Goal: Task Accomplishment & Management: Use online tool/utility

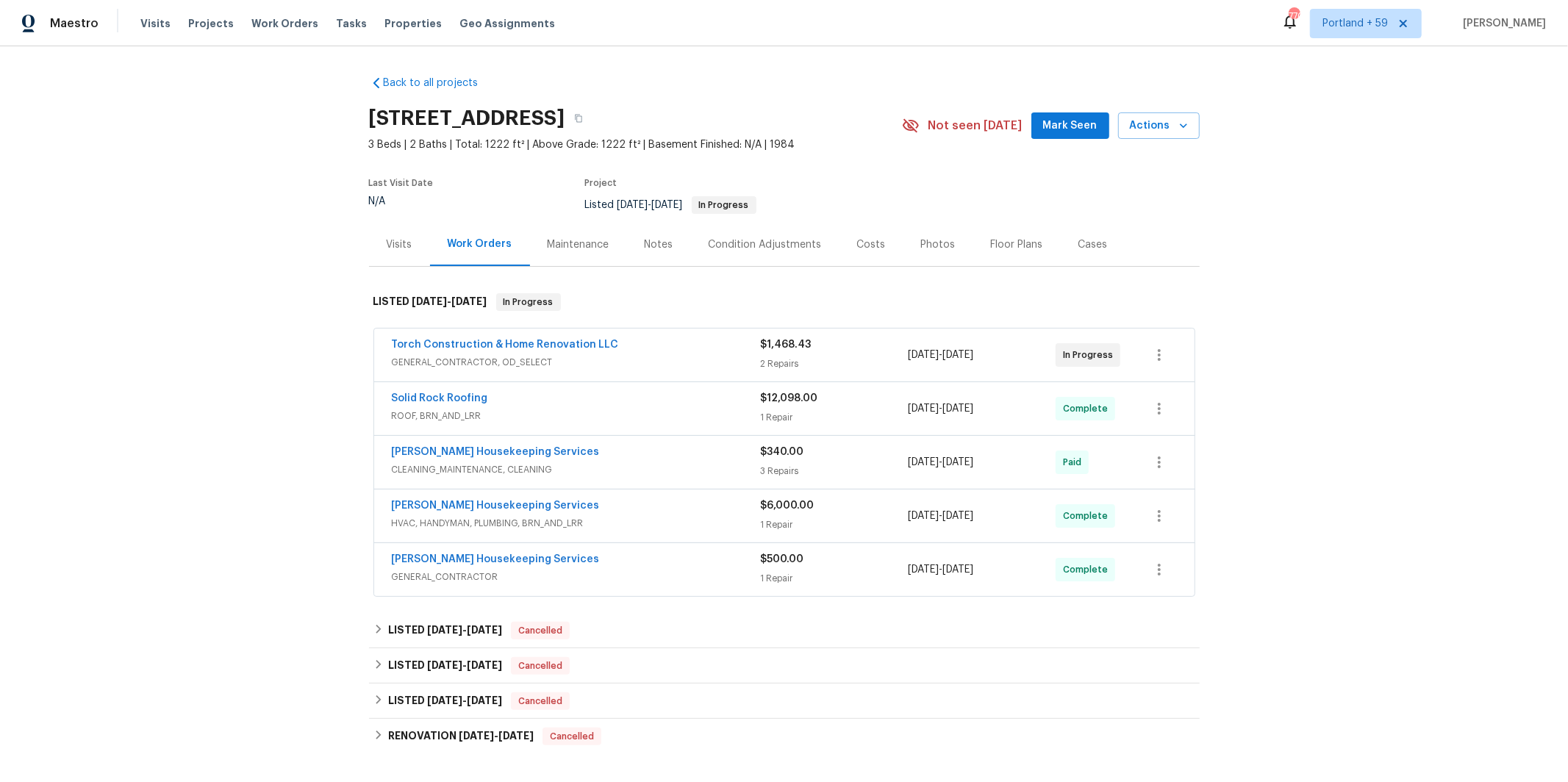
click at [652, 520] on span "HVAC, HANDYMAN, PLUMBING, BRN_AND_LRR" at bounding box center [576, 523] width 369 height 14
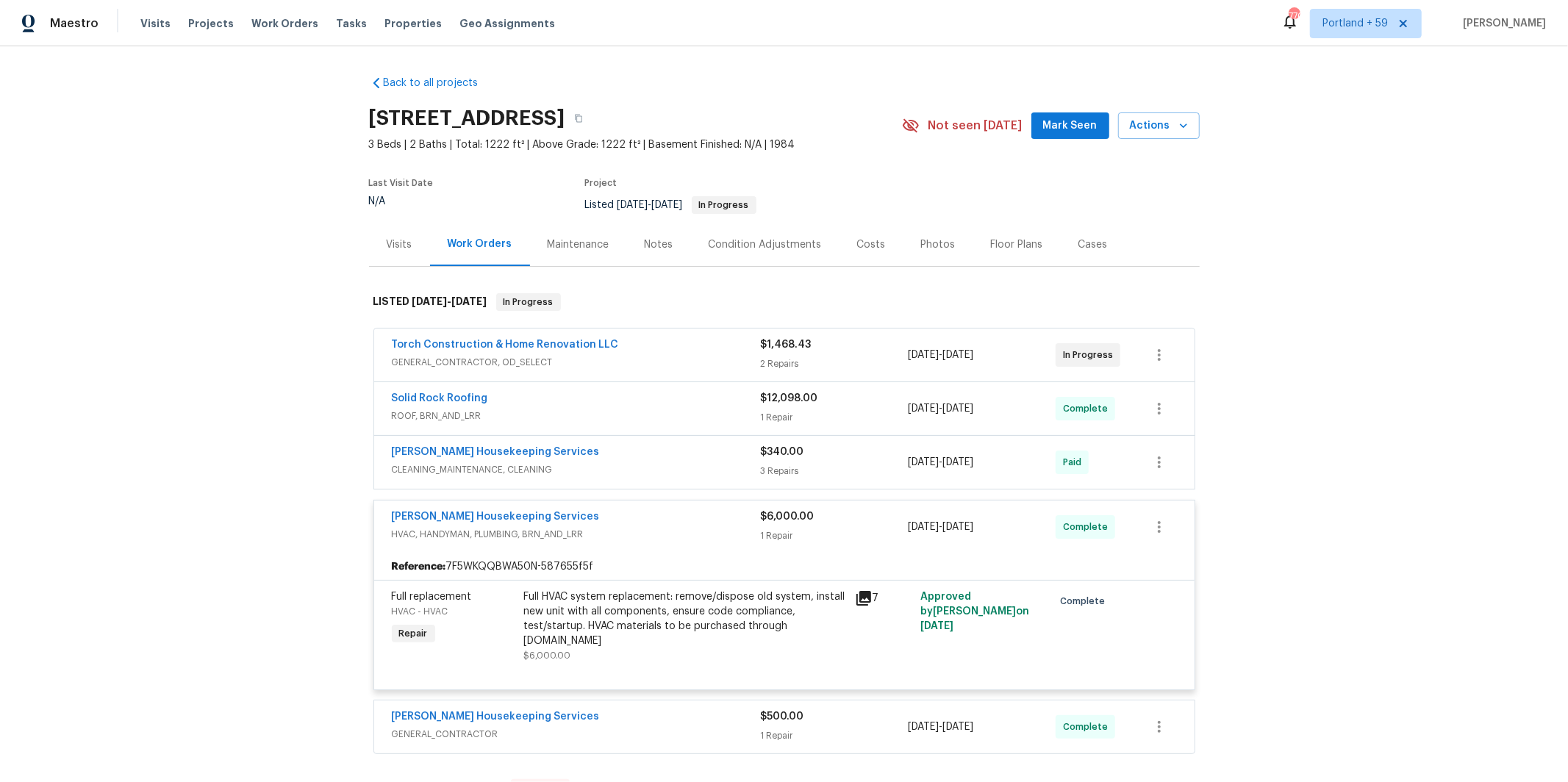
click at [652, 520] on div "[PERSON_NAME] Housekeeping Services" at bounding box center [576, 518] width 369 height 18
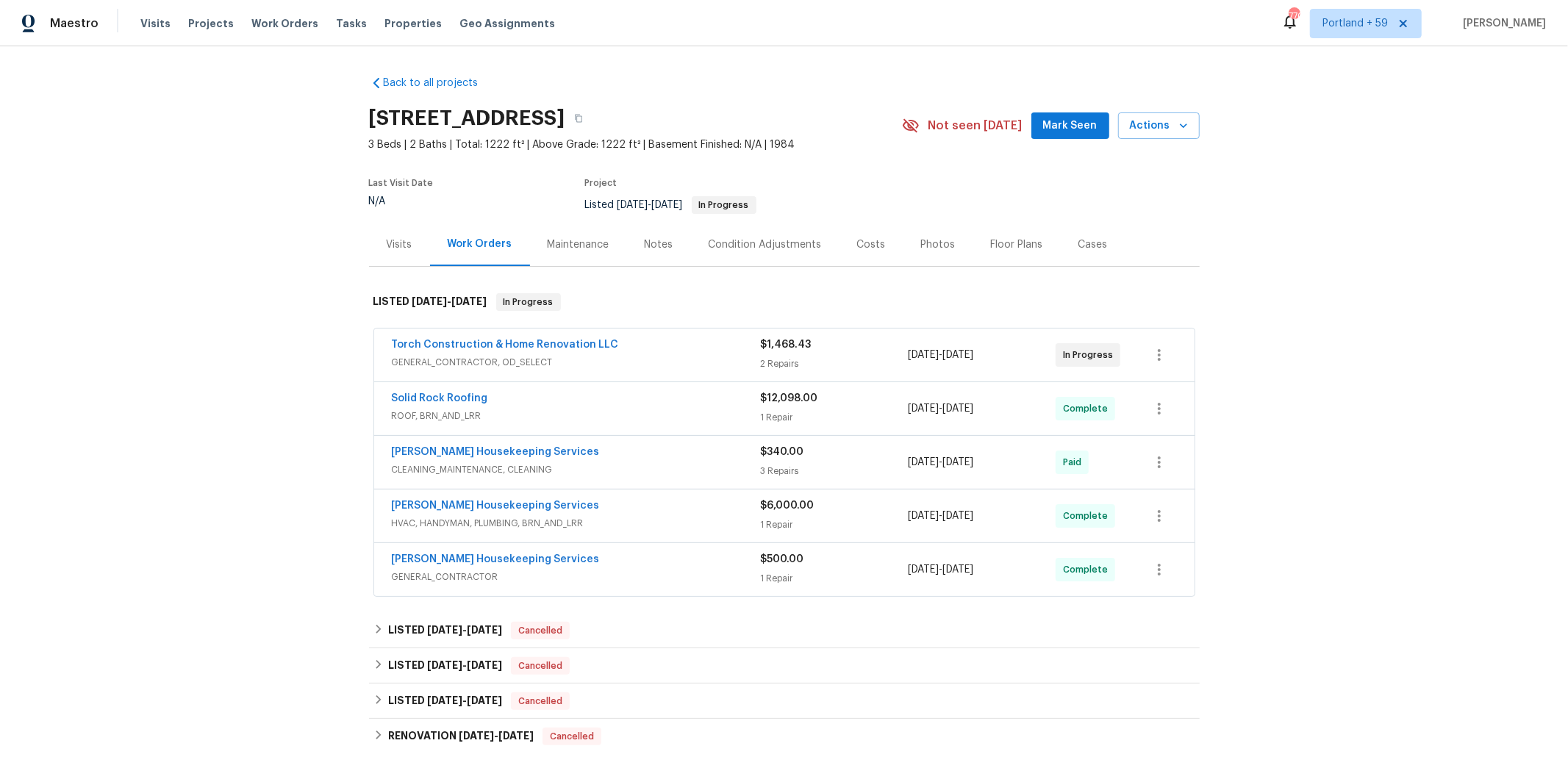
click at [626, 560] on div "[PERSON_NAME] Housekeeping Services" at bounding box center [576, 561] width 369 height 18
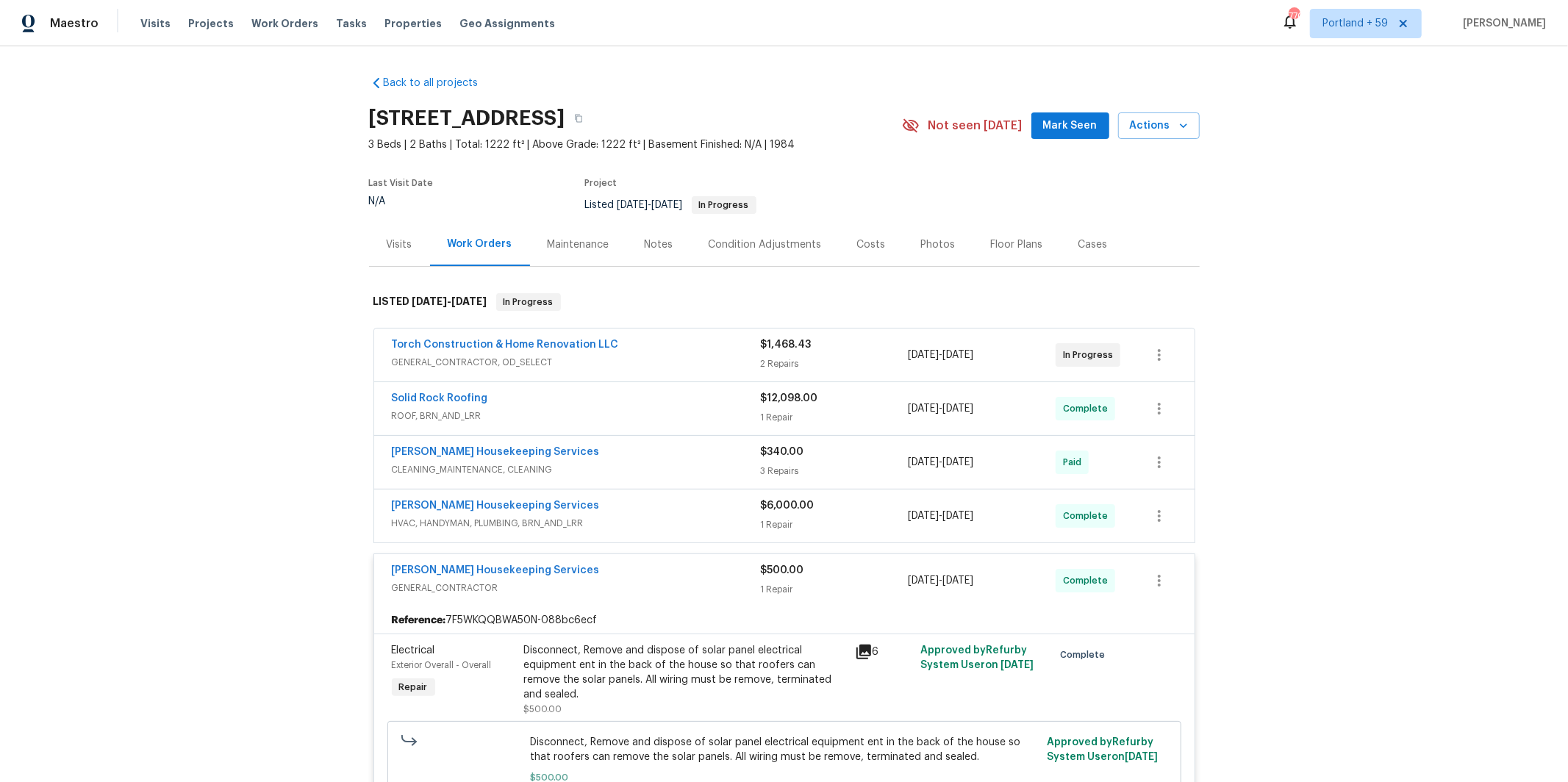
click at [638, 392] on div "Solid Rock Roofing" at bounding box center [576, 400] width 369 height 18
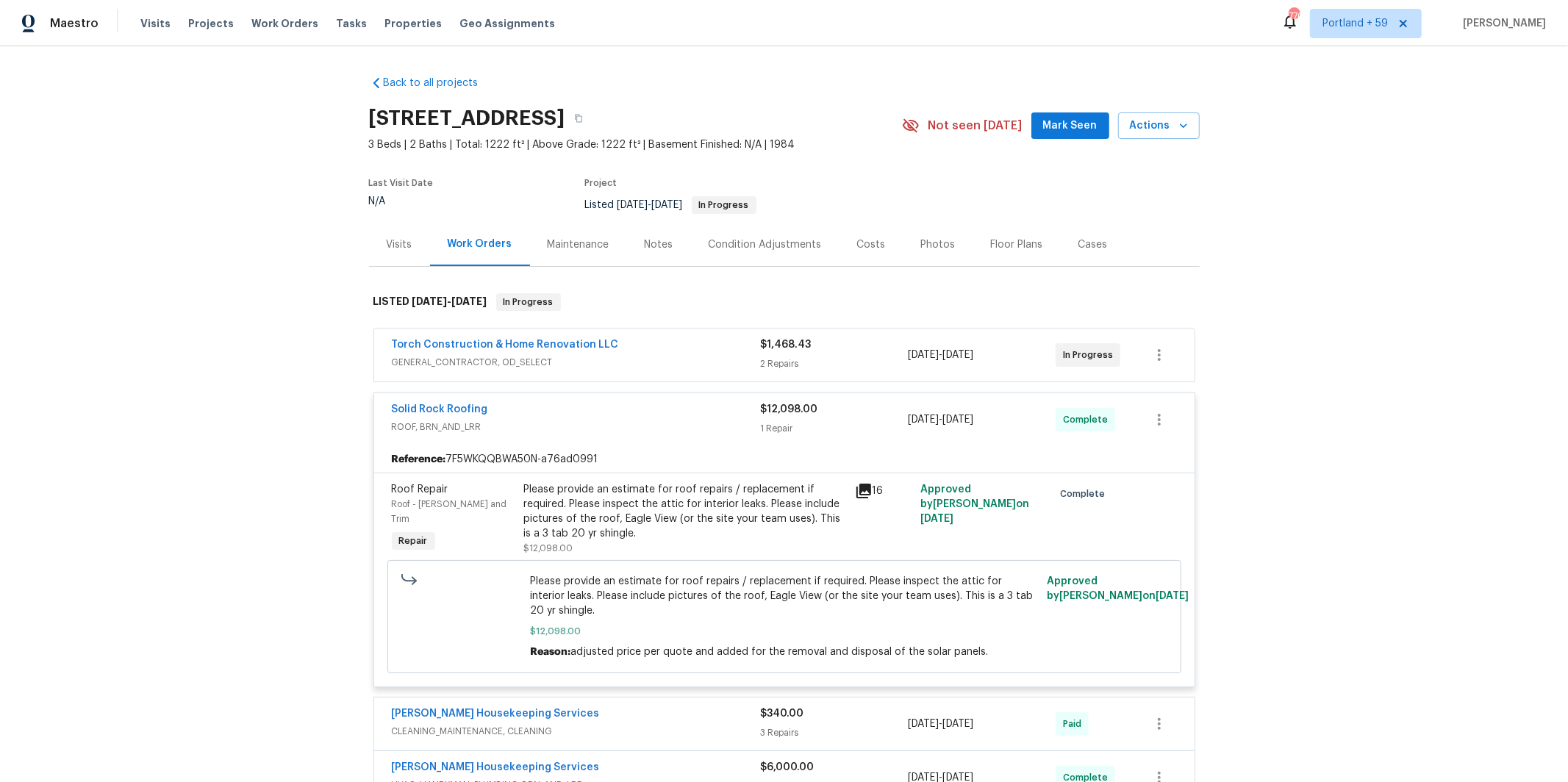
click at [864, 488] on icon at bounding box center [863, 491] width 14 height 14
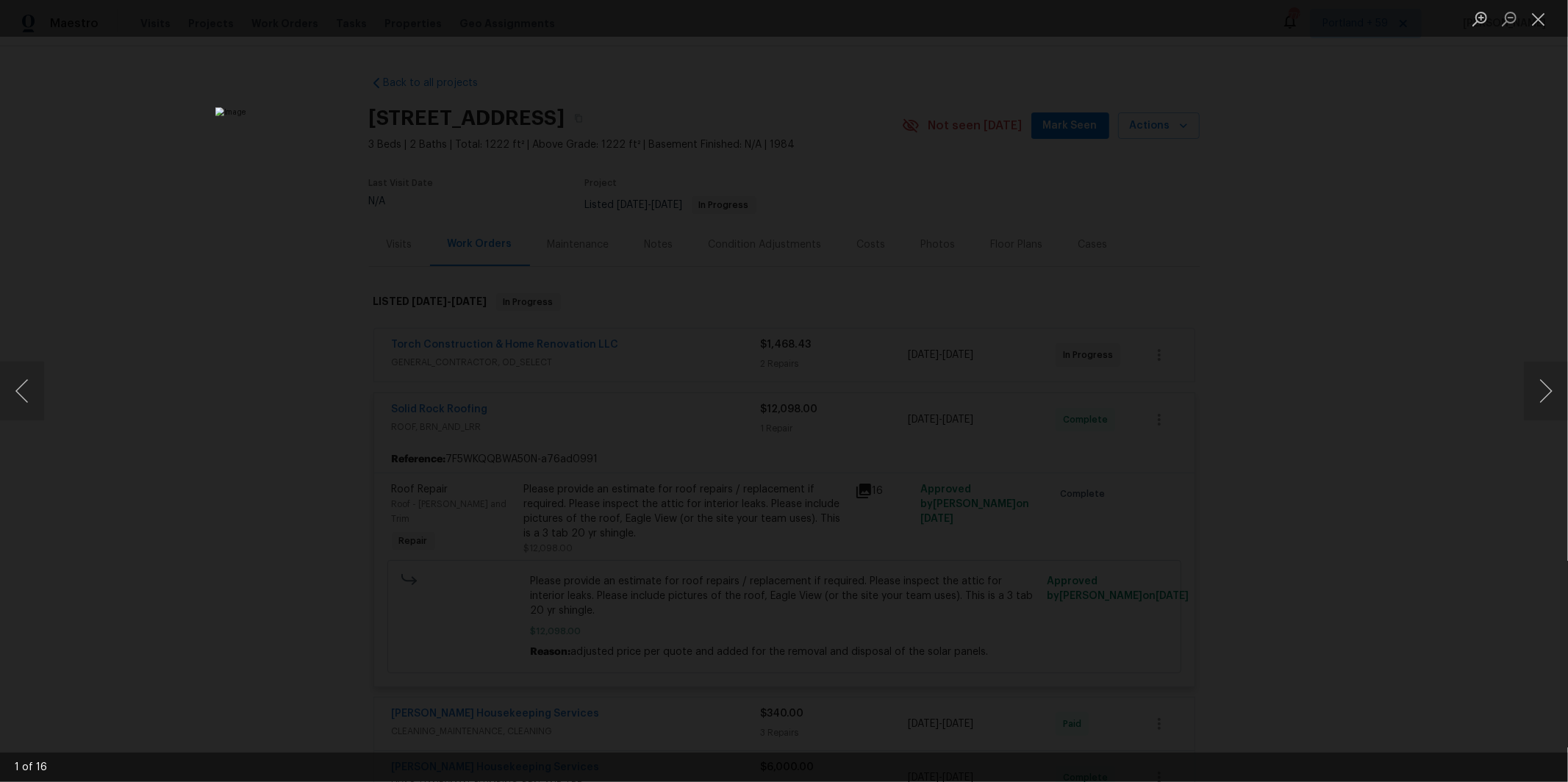
click at [1287, 434] on div "Lightbox" at bounding box center [784, 391] width 1568 height 782
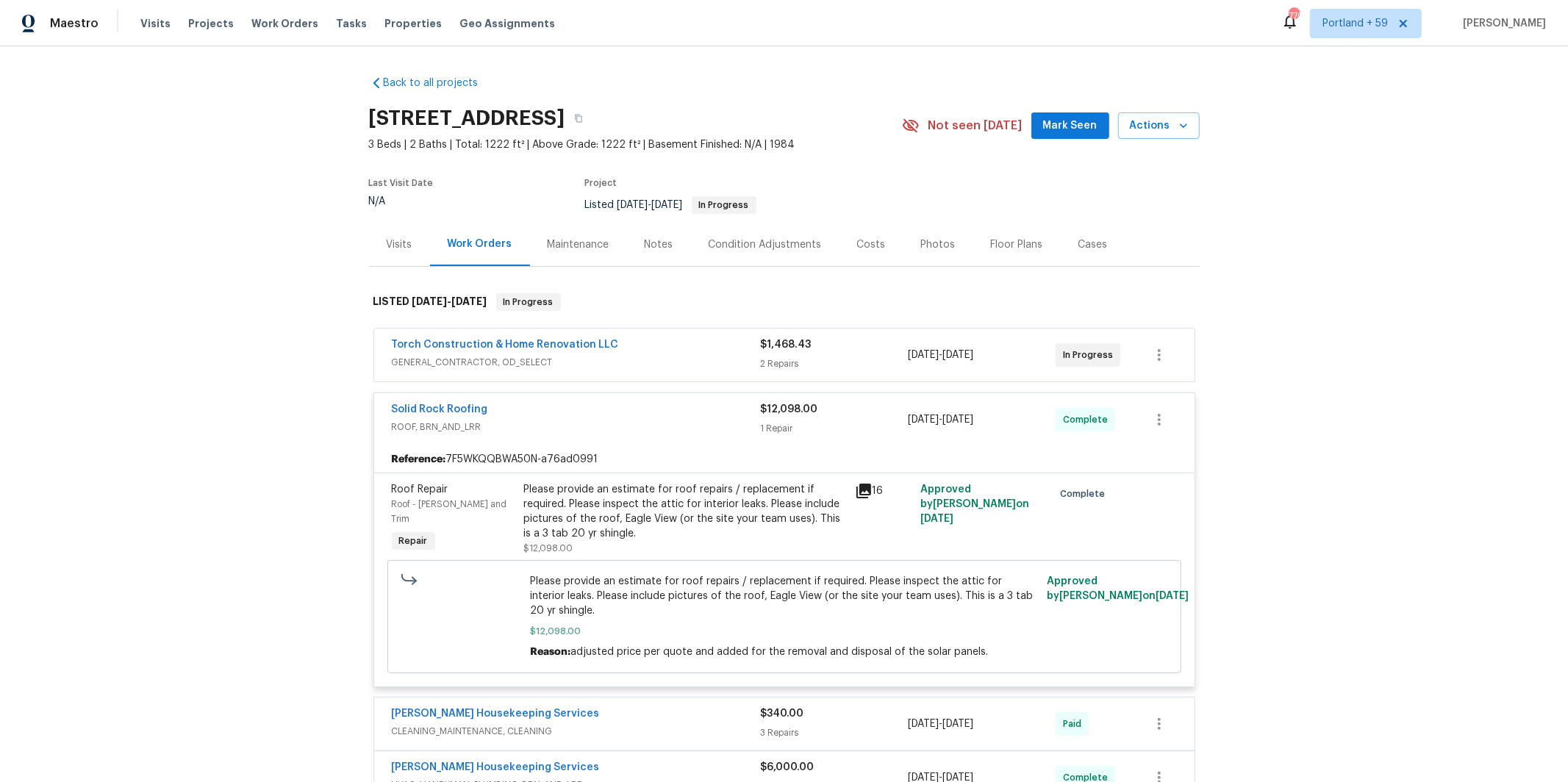
drag, startPoint x: 643, startPoint y: 416, endPoint x: 1131, endPoint y: 295, distance: 502.8
click at [643, 416] on div "Solid Rock Roofing" at bounding box center [576, 411] width 369 height 18
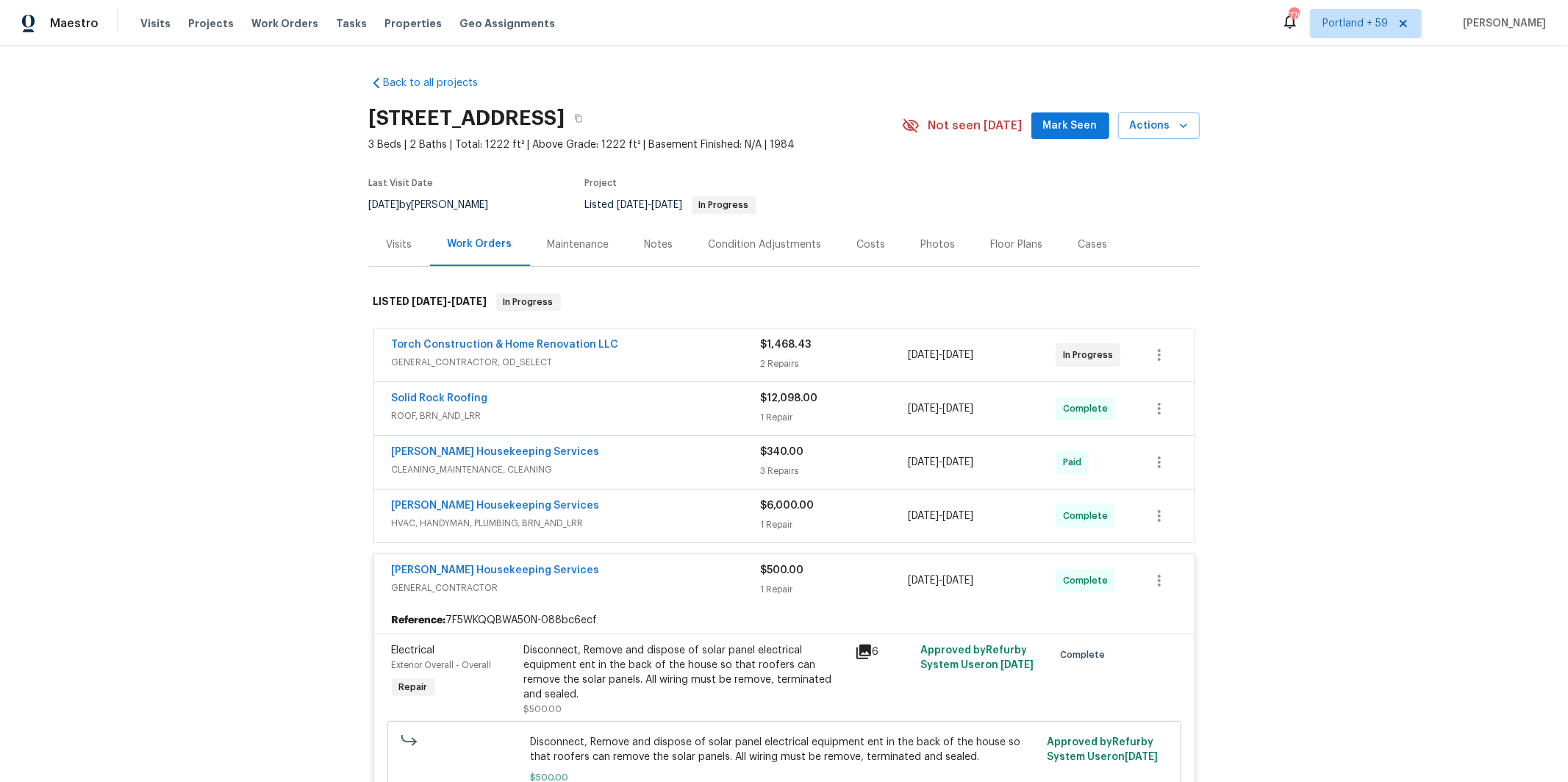
click at [668, 352] on div "Torch Construction & Home Renovation LLC" at bounding box center [576, 347] width 369 height 18
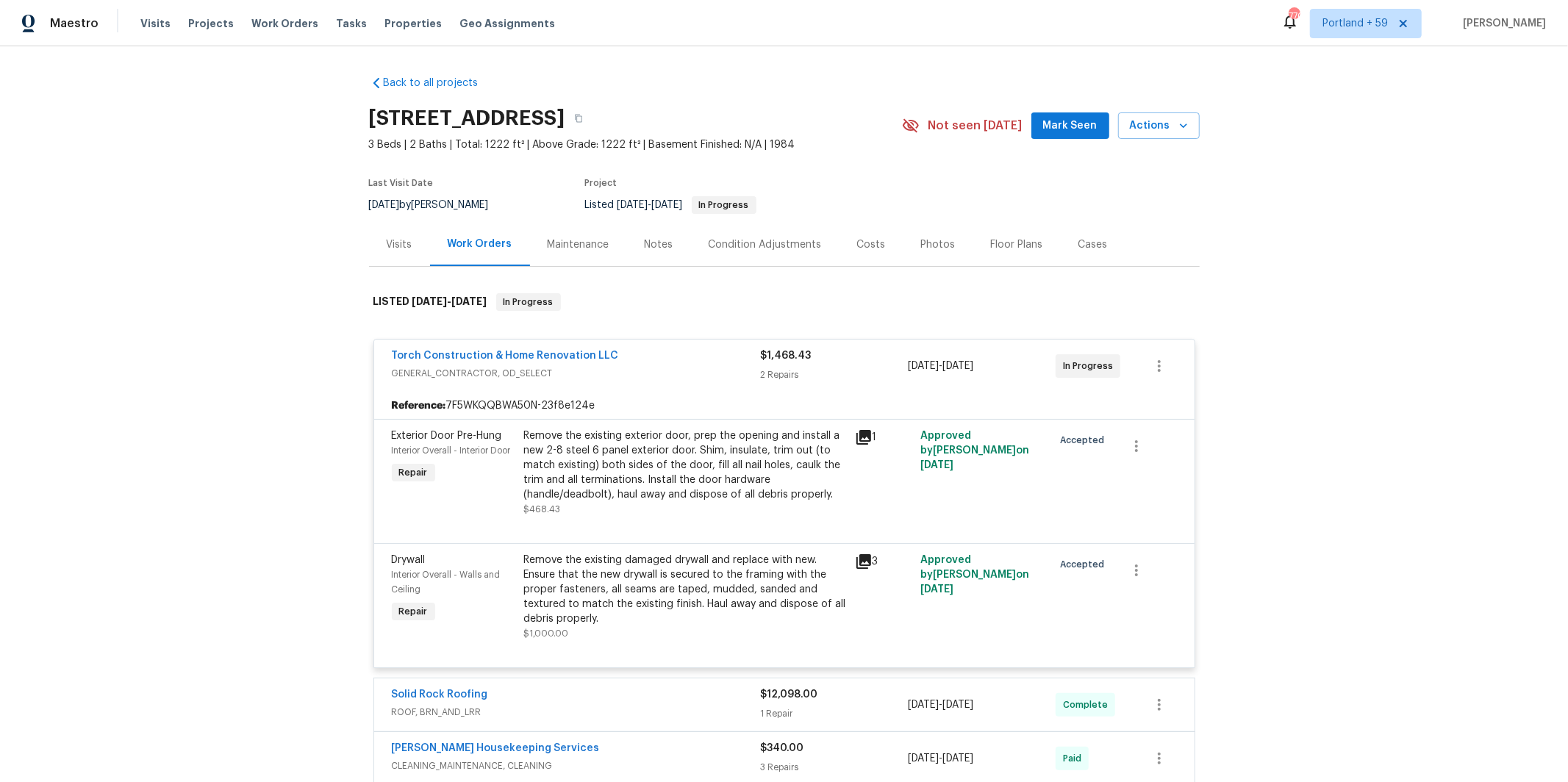
click at [667, 368] on span "GENERAL_CONTRACTOR, OD_SELECT" at bounding box center [576, 373] width 369 height 14
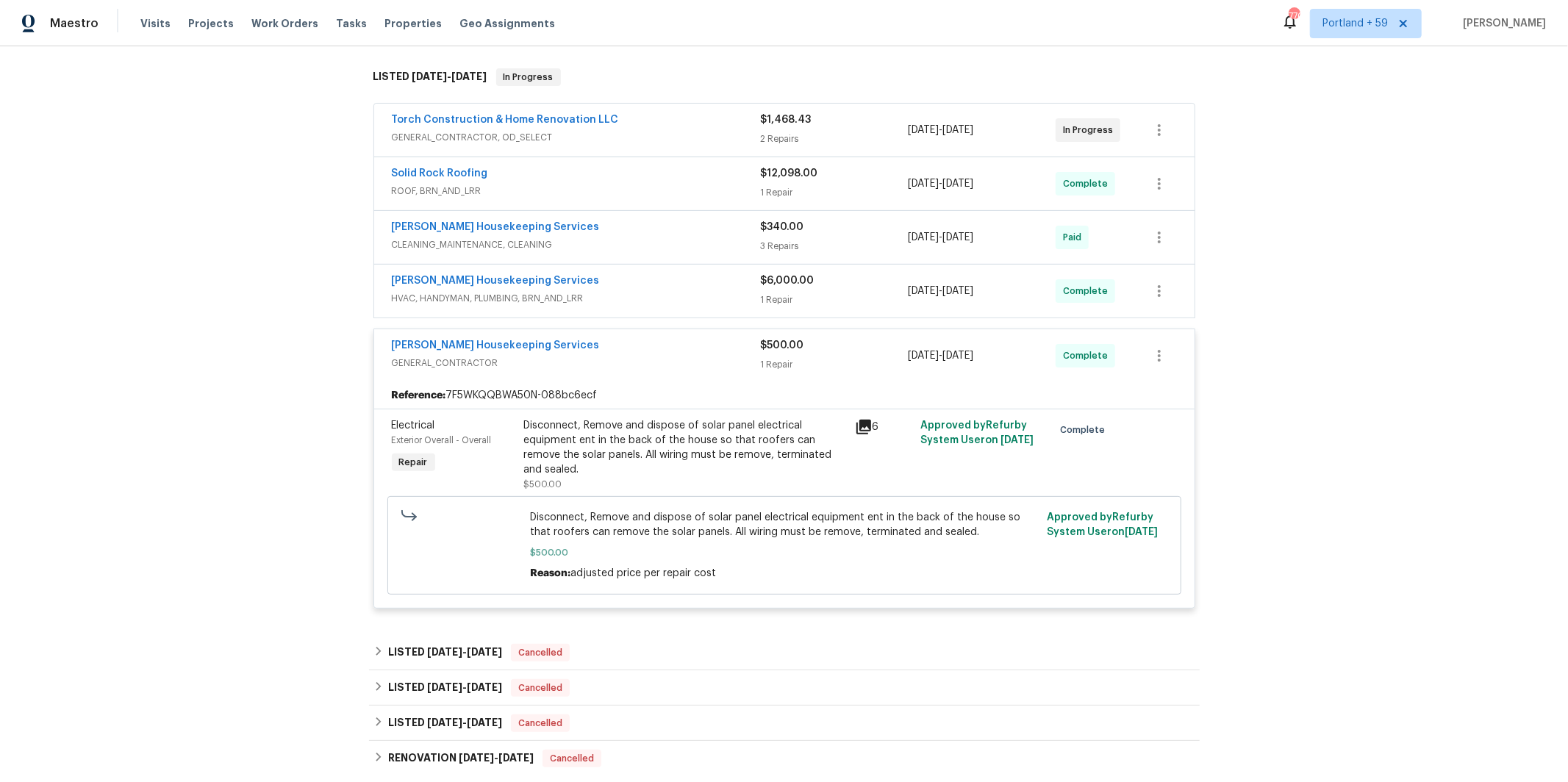
scroll to position [265, 0]
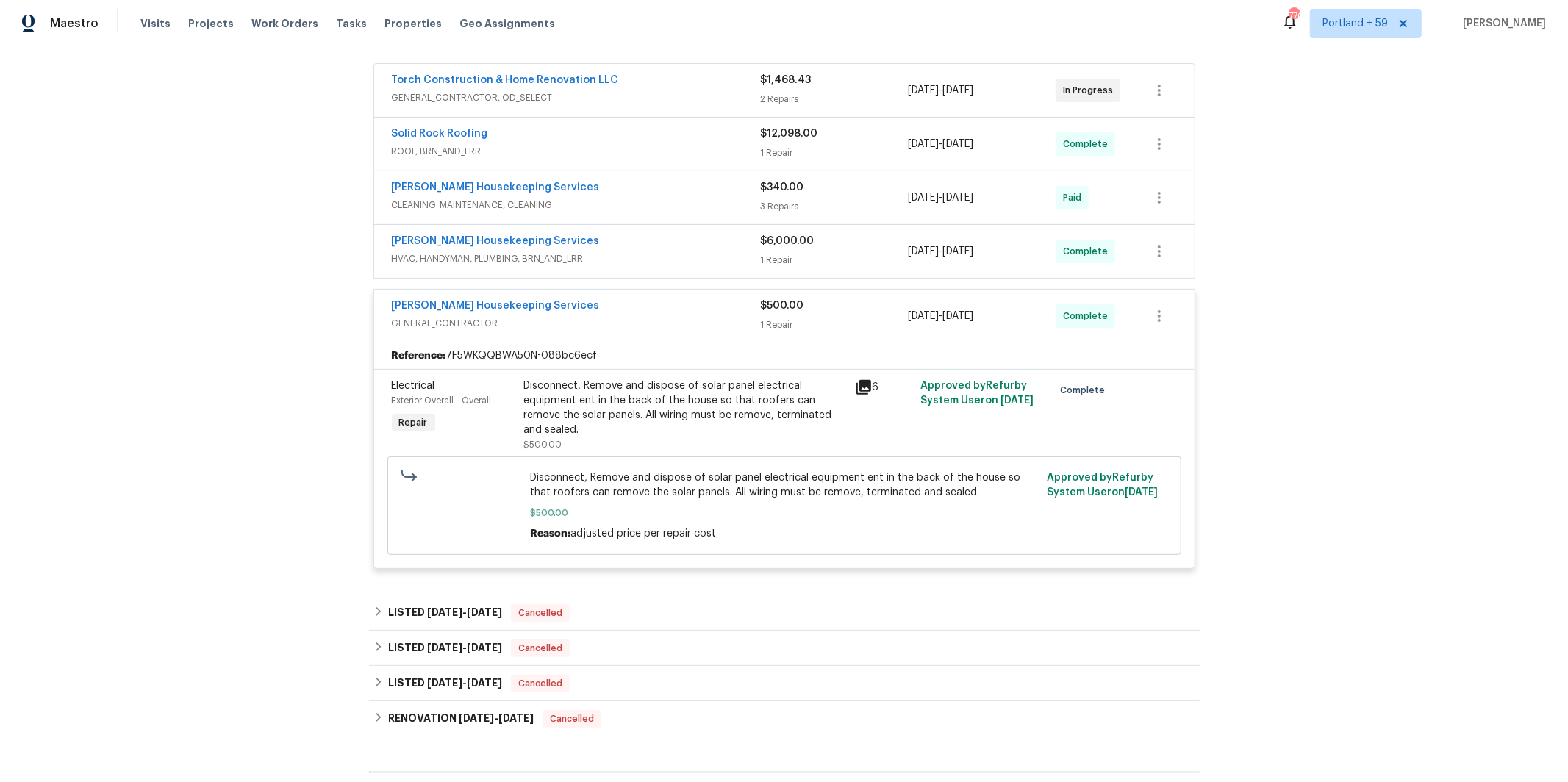
click at [690, 306] on div "[PERSON_NAME] Housekeeping Services" at bounding box center [576, 308] width 369 height 18
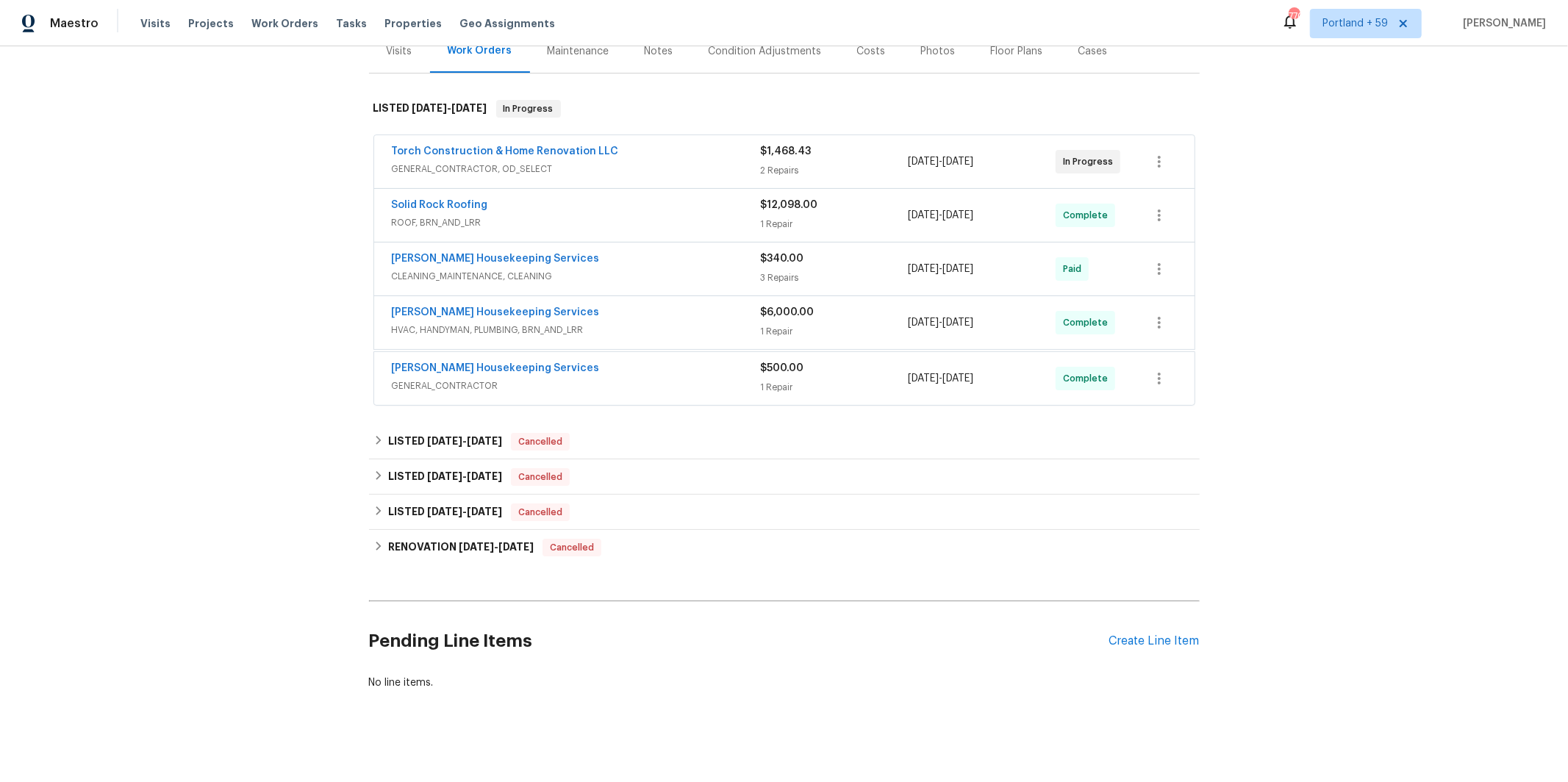
scroll to position [191, 0]
click at [695, 306] on div "[PERSON_NAME] Housekeeping Services" at bounding box center [576, 315] width 369 height 18
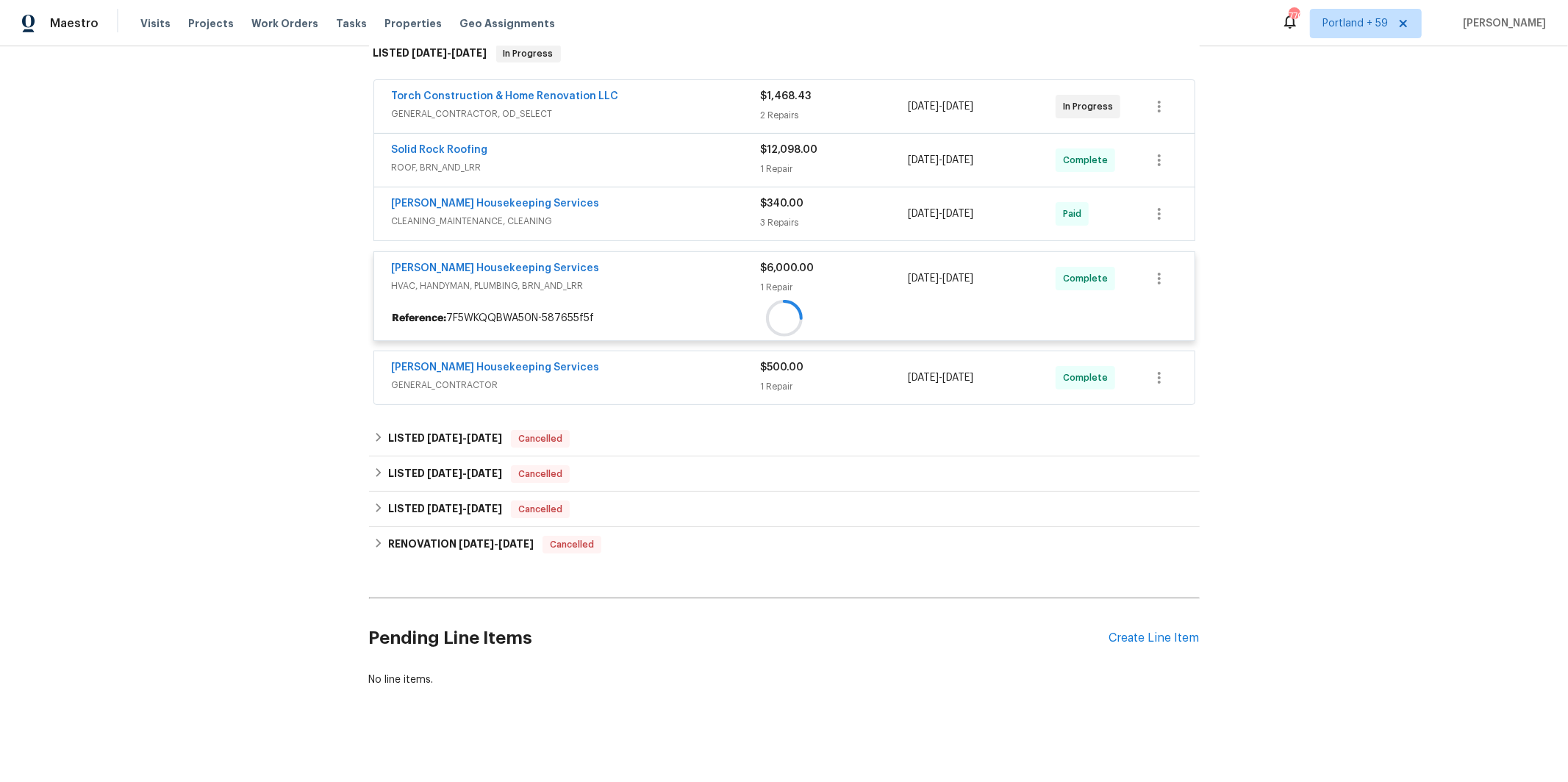
scroll to position [265, 0]
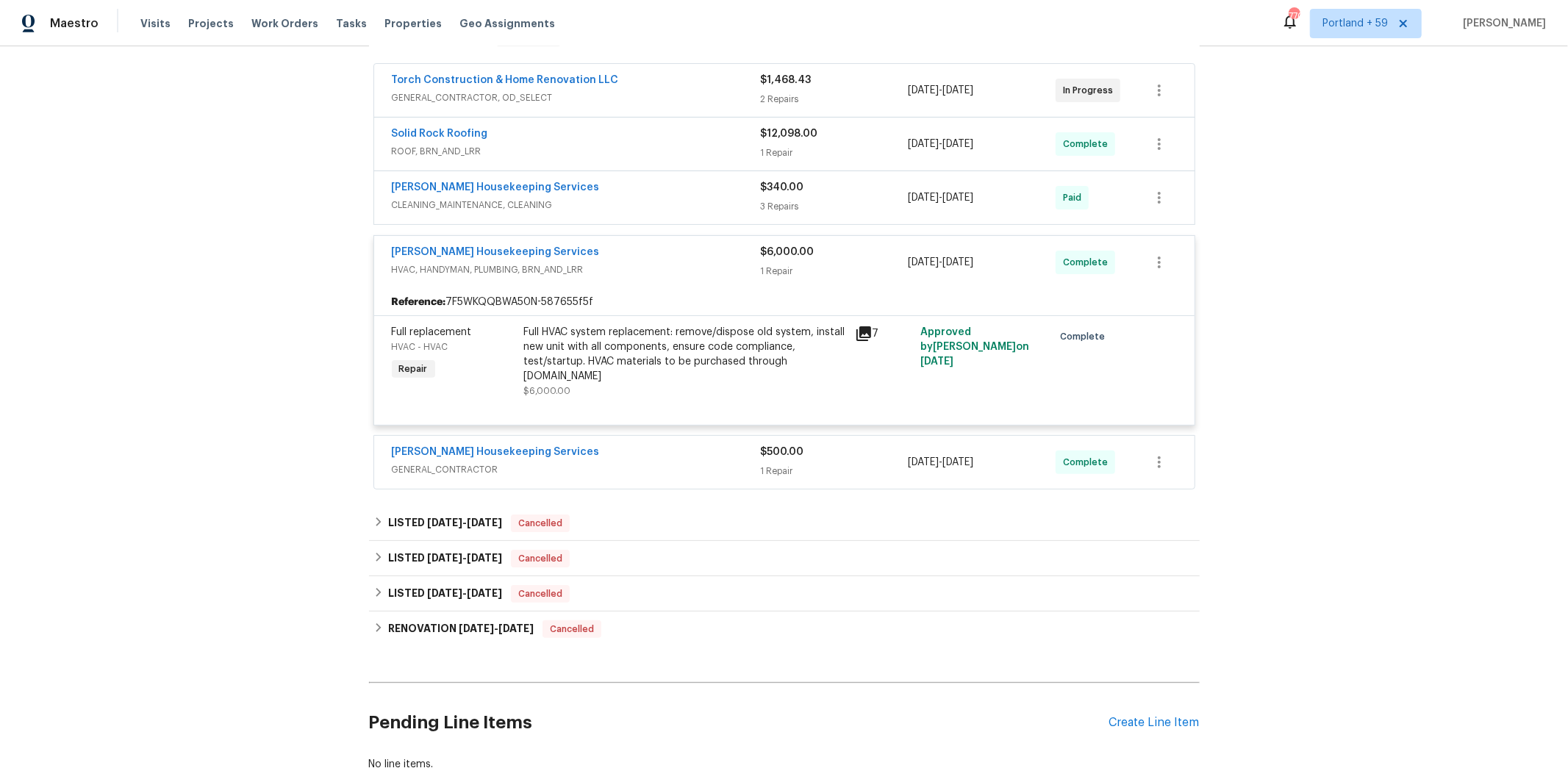
click at [703, 266] on span "HVAC, HANDYMAN, PLUMBING, BRN_AND_LRR" at bounding box center [576, 270] width 369 height 14
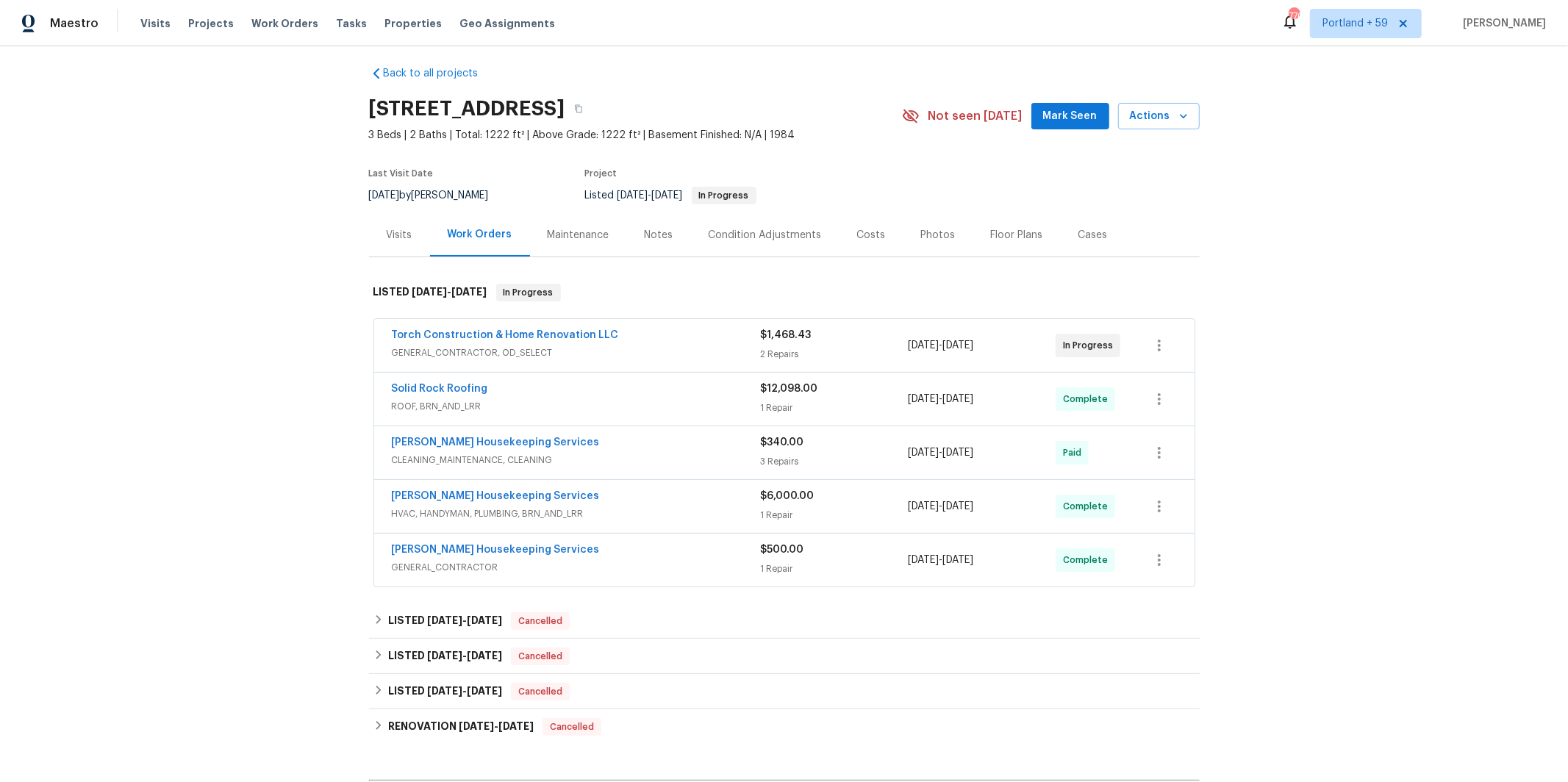
scroll to position [0, 0]
